Goal: Information Seeking & Learning: Learn about a topic

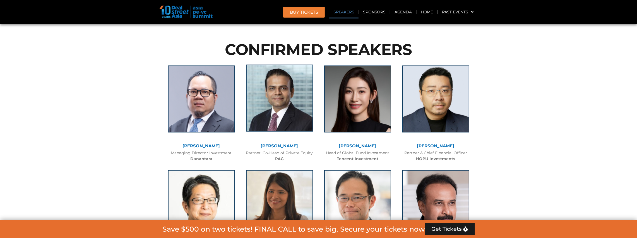
scroll to position [650, 0]
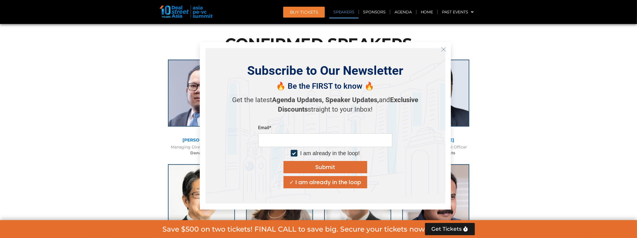
click at [444, 51] on icon "Close" at bounding box center [443, 49] width 5 height 5
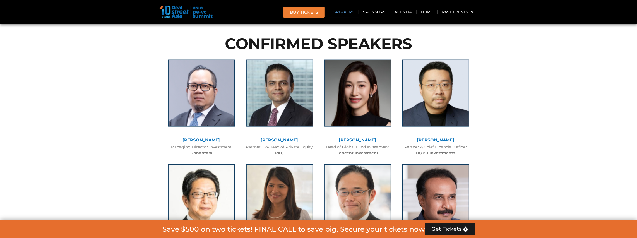
click at [118, 237] on div "Save $500 on two tickets! FINAL CALL to save big. Secure your tickets now Get T…" at bounding box center [318, 229] width 447 height 18
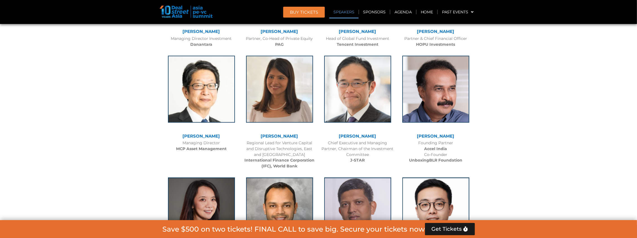
scroll to position [809, 0]
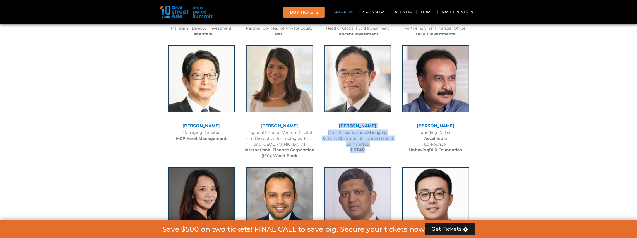
drag, startPoint x: 369, startPoint y: 152, endPoint x: 155, endPoint y: 98, distance: 220.8
click at [334, 126] on div "Gregory Rokuro Hara Chief Executive and Managing Partner, Chairman of the Inves…" at bounding box center [358, 98] width 78 height 116
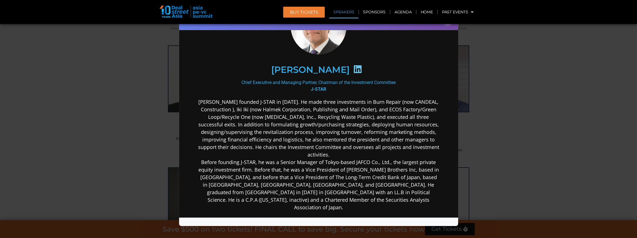
scroll to position [56, 0]
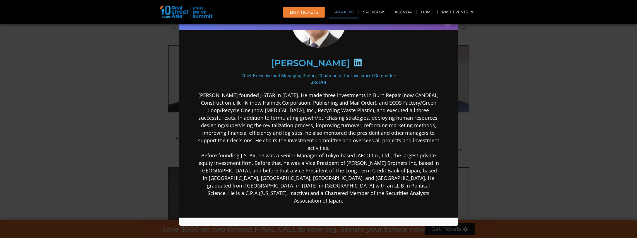
click at [534, 131] on div "Speaker Profile ×" at bounding box center [318, 119] width 637 height 238
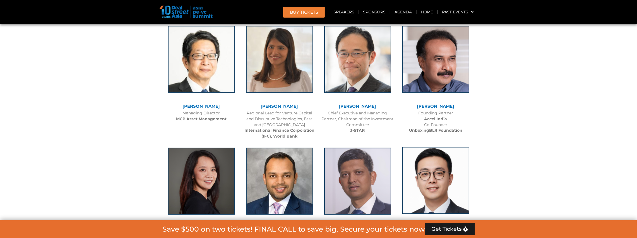
scroll to position [809, 0]
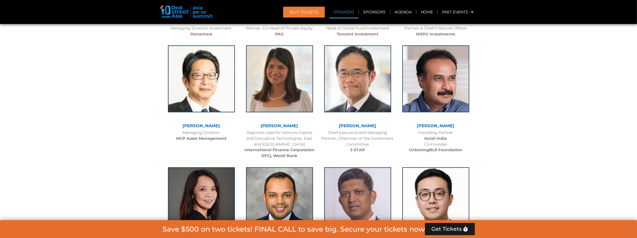
click at [286, 127] on link "[PERSON_NAME]" at bounding box center [279, 125] width 37 height 5
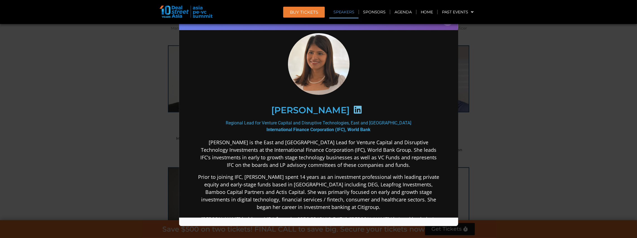
scroll to position [18, 0]
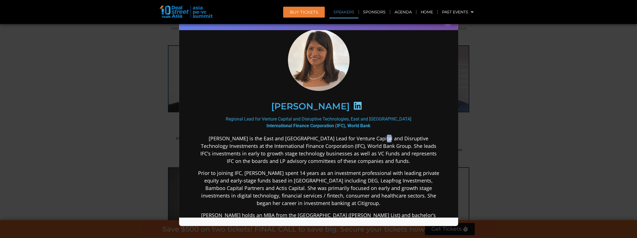
drag, startPoint x: 363, startPoint y: 135, endPoint x: 366, endPoint y: 141, distance: 6.6
click at [366, 141] on p "Ms. Geetali Kumar is the East and Southeast Asia Lead for Venture Capital and D…" at bounding box center [318, 150] width 241 height 30
click at [375, 147] on p "Ms. Geetali Kumar is the East and Southeast Asia Lead for Venture Capital and D…" at bounding box center [318, 150] width 241 height 30
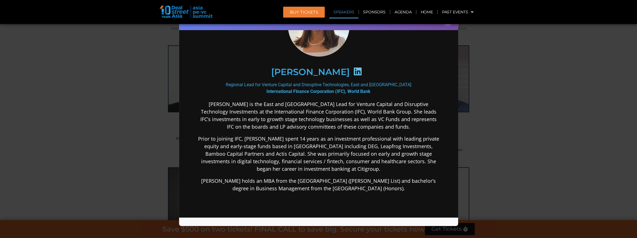
scroll to position [56, 0]
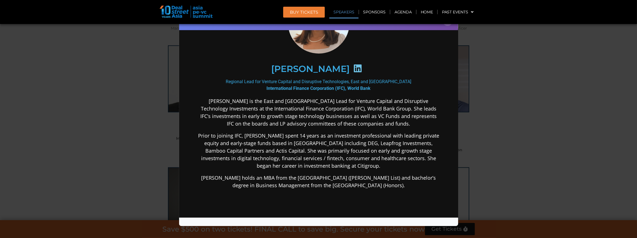
click at [353, 69] on icon at bounding box center [357, 68] width 9 height 9
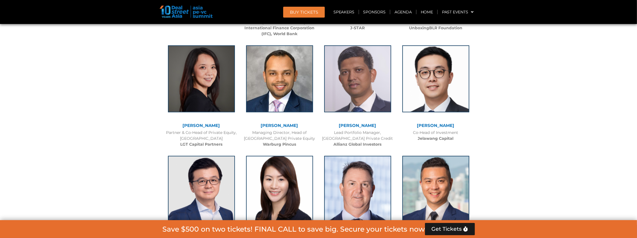
scroll to position [931, 0]
drag, startPoint x: 257, startPoint y: 138, endPoint x: 110, endPoint y: 112, distance: 149.9
click at [286, 138] on div "Managing Director, Head of Southeast Asia Private Equity Warburg Pincus" at bounding box center [279, 139] width 73 height 18
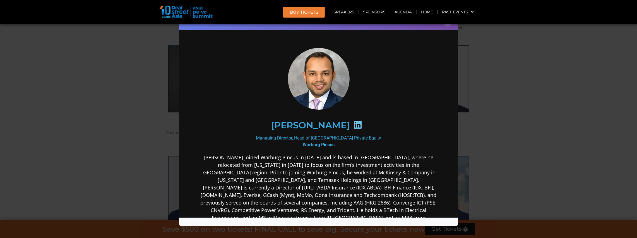
scroll to position [0, 0]
click at [510, 149] on div "Speaker Profile ×" at bounding box center [318, 119] width 637 height 238
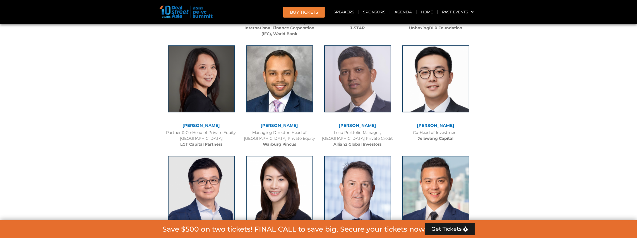
click at [262, 127] on link "[PERSON_NAME]" at bounding box center [279, 125] width 37 height 5
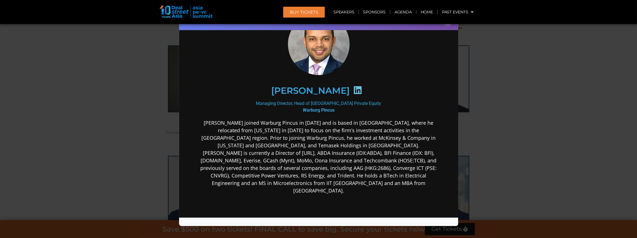
scroll to position [37, 0]
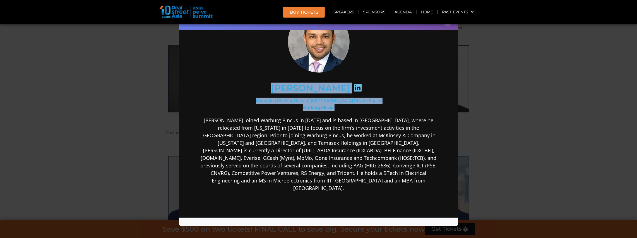
drag, startPoint x: 341, startPoint y: 106, endPoint x: 263, endPoint y: 88, distance: 79.1
click at [263, 88] on div "Saurabh Agarwal Managing Director, Head of Southeast Asia Private Equity Warbur…" at bounding box center [318, 145] width 241 height 270
copy div "Saurabh Agarwal Managing Director, Head of Southeast Asia Private Equity Warbur…"
click at [325, 33] on img at bounding box center [319, 41] width 62 height 62
copy div "Saurabh Agarwal Managing Director, Head of Southeast Asia Private Equity Warbur…"
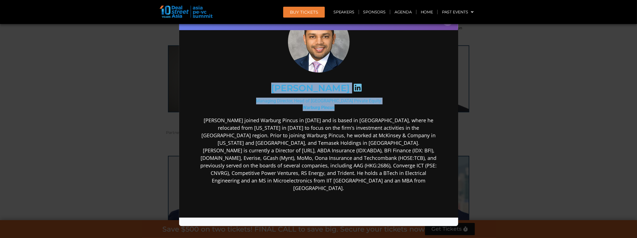
click at [305, 36] on img at bounding box center [319, 41] width 62 height 62
click at [535, 120] on div "Speaker Profile ×" at bounding box center [318, 119] width 637 height 238
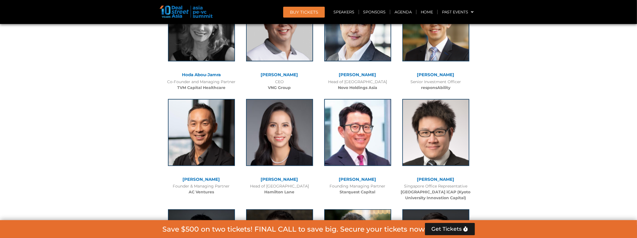
scroll to position [2326, 0]
